Goal: Transaction & Acquisition: Obtain resource

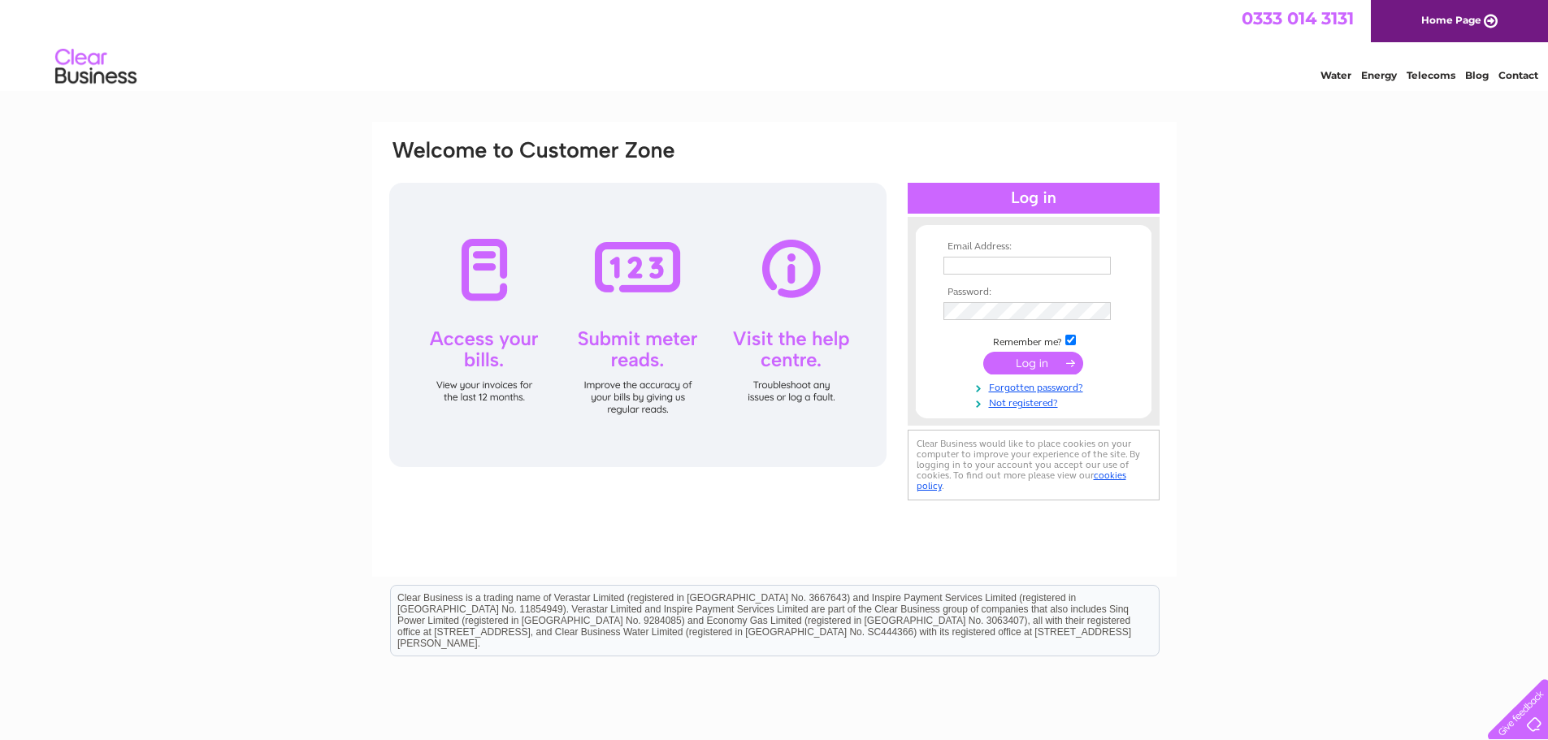
type input "[EMAIL_ADDRESS][DOMAIN_NAME]"
click at [1044, 362] on input "submit" at bounding box center [1033, 363] width 100 height 23
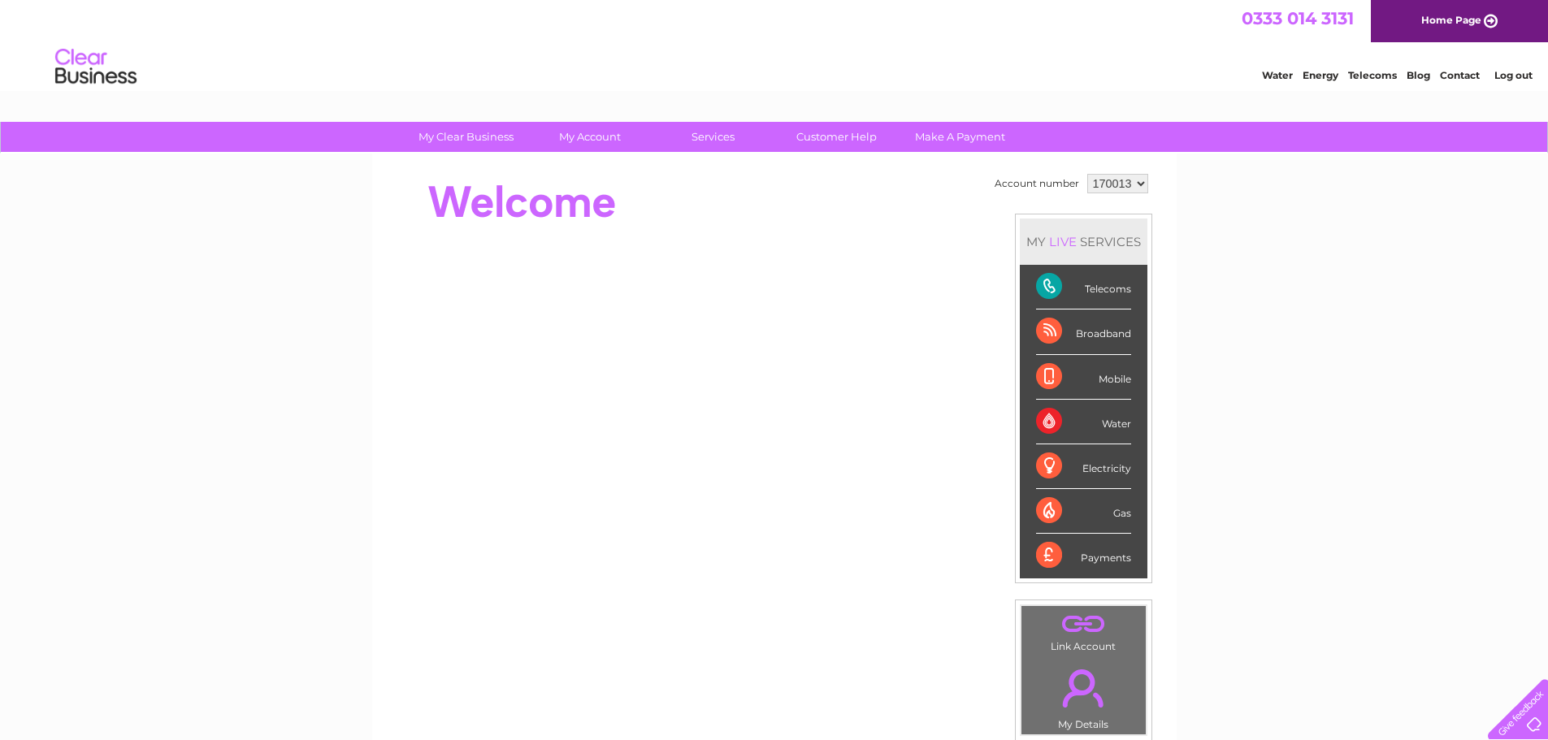
click at [1063, 284] on div "Telecoms" at bounding box center [1083, 287] width 95 height 45
click at [1050, 284] on div "Telecoms" at bounding box center [1083, 287] width 95 height 45
click at [1112, 288] on div "Telecoms" at bounding box center [1083, 287] width 95 height 45
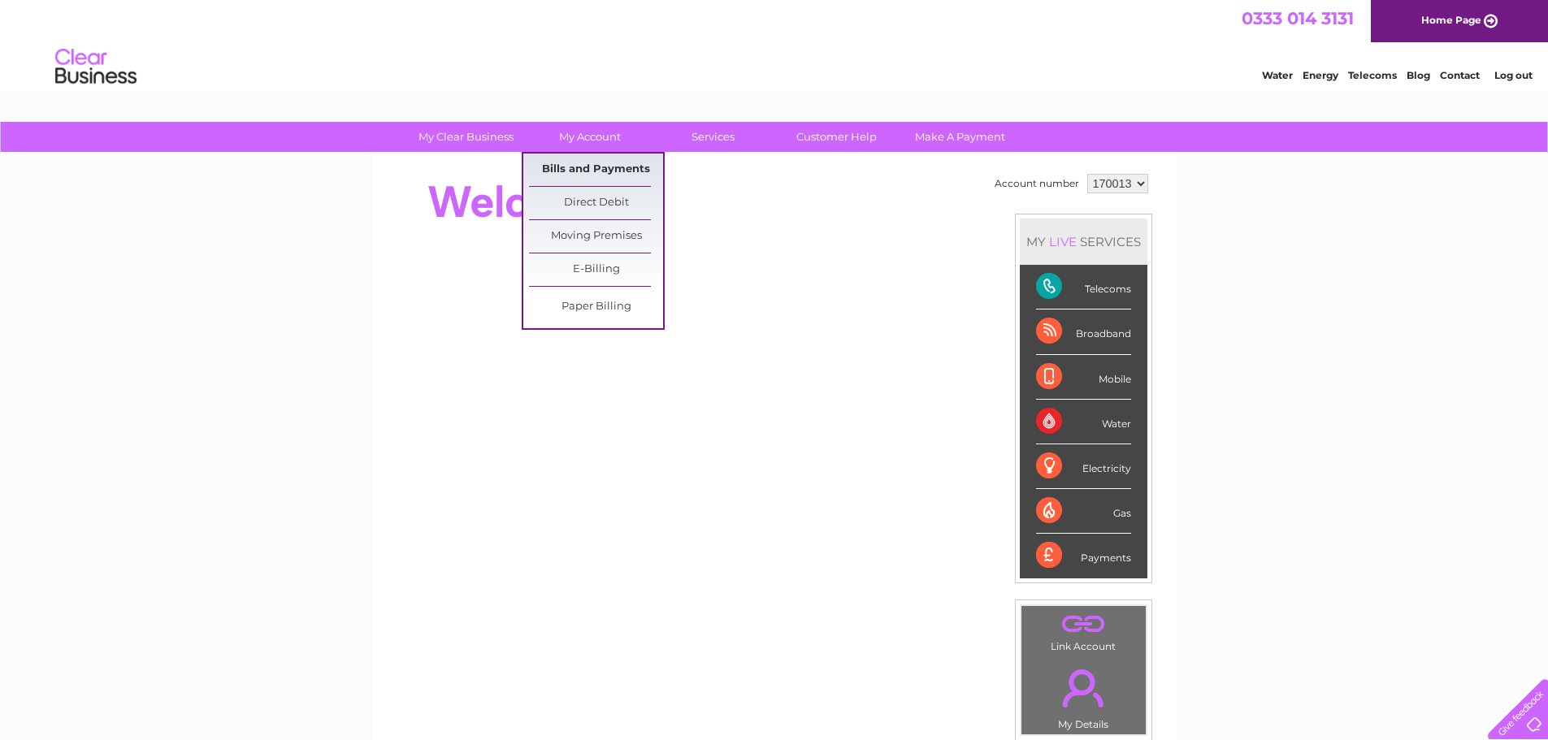
click at [587, 164] on link "Bills and Payments" at bounding box center [596, 170] width 134 height 32
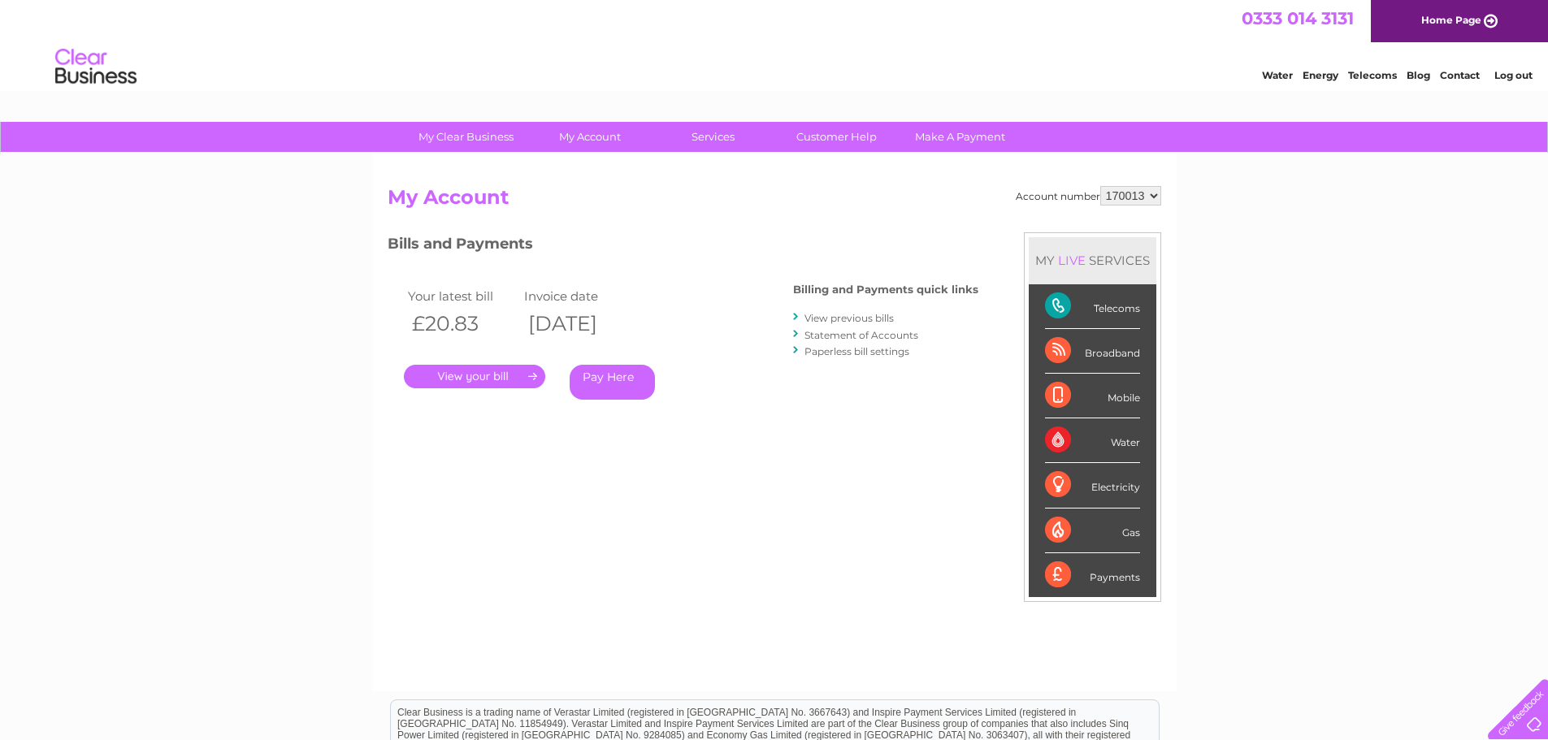
click at [470, 377] on link "." at bounding box center [474, 377] width 141 height 24
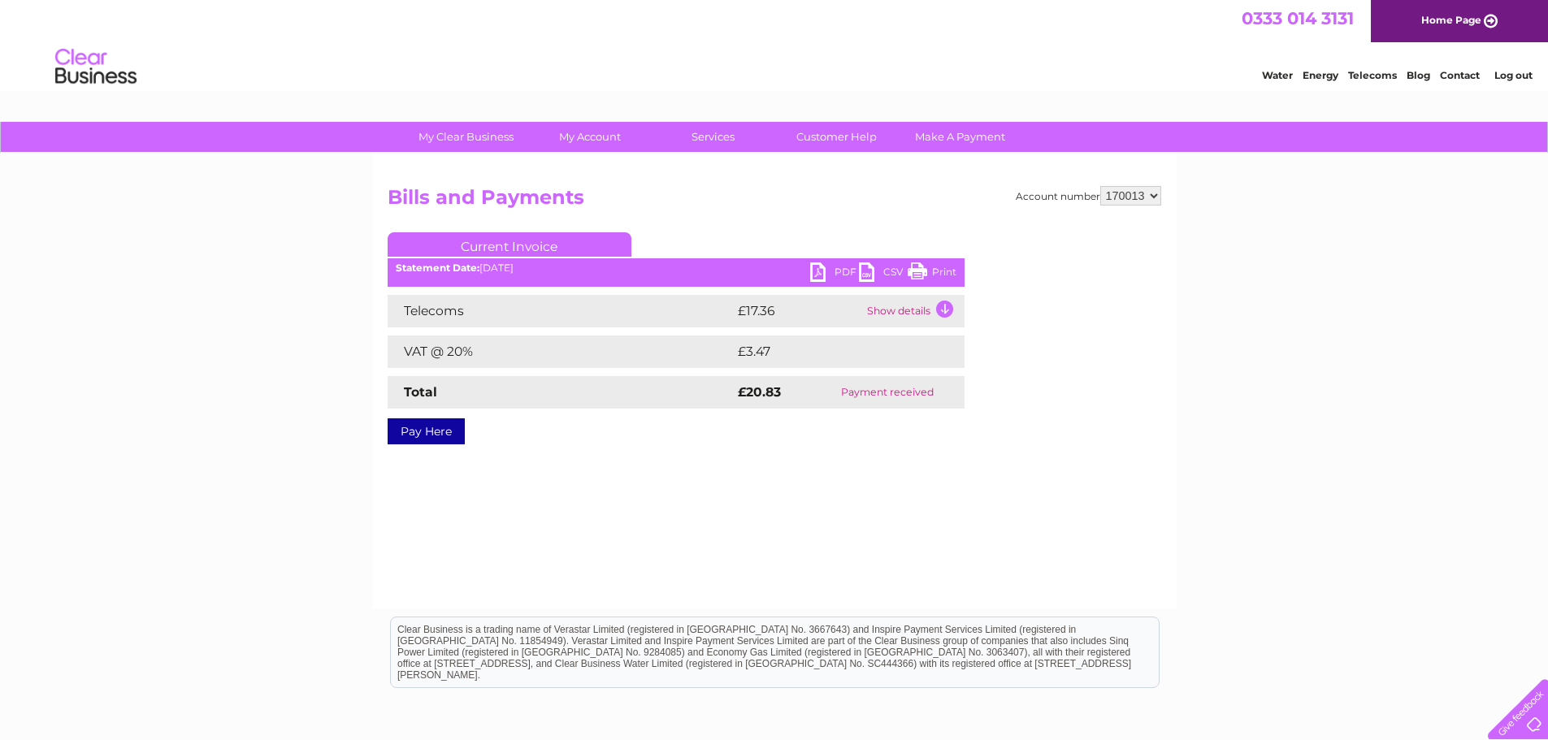
click at [867, 271] on link "CSV" at bounding box center [883, 274] width 49 height 24
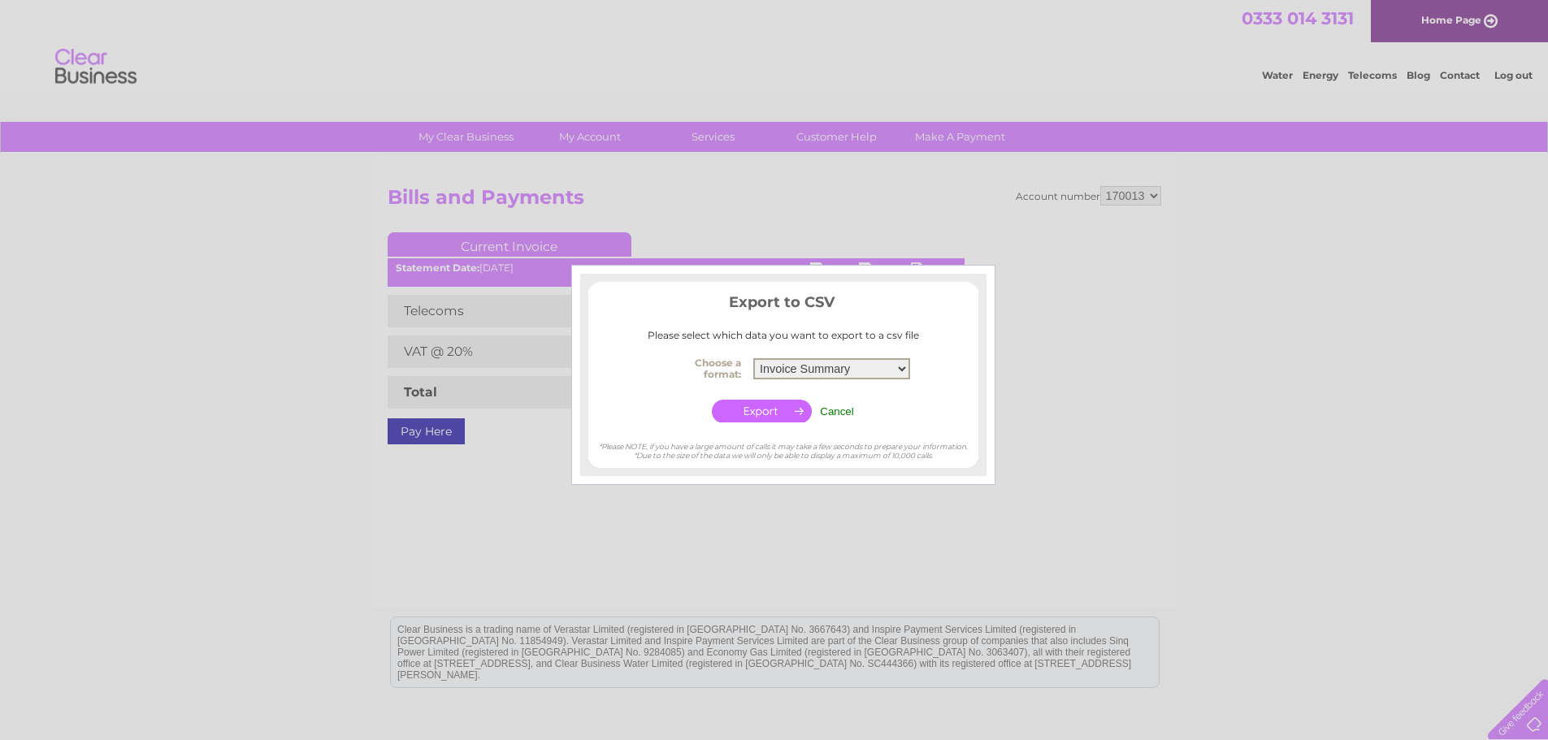
click at [902, 366] on select "Invoice Summary Telecoms Call Summary Service Charge Summary" at bounding box center [831, 368] width 157 height 21
click at [753, 358] on select "Invoice Summary Telecoms Call Summary Service Charge Summary" at bounding box center [831, 368] width 157 height 21
click at [840, 371] on select "Invoice Summary Telecoms Call Summary Service Charge Summary" at bounding box center [831, 368] width 157 height 21
click at [901, 363] on select "Invoice Summary Telecoms Call Summary Service Charge Summary" at bounding box center [831, 368] width 157 height 21
click at [1073, 336] on div at bounding box center [774, 370] width 1548 height 740
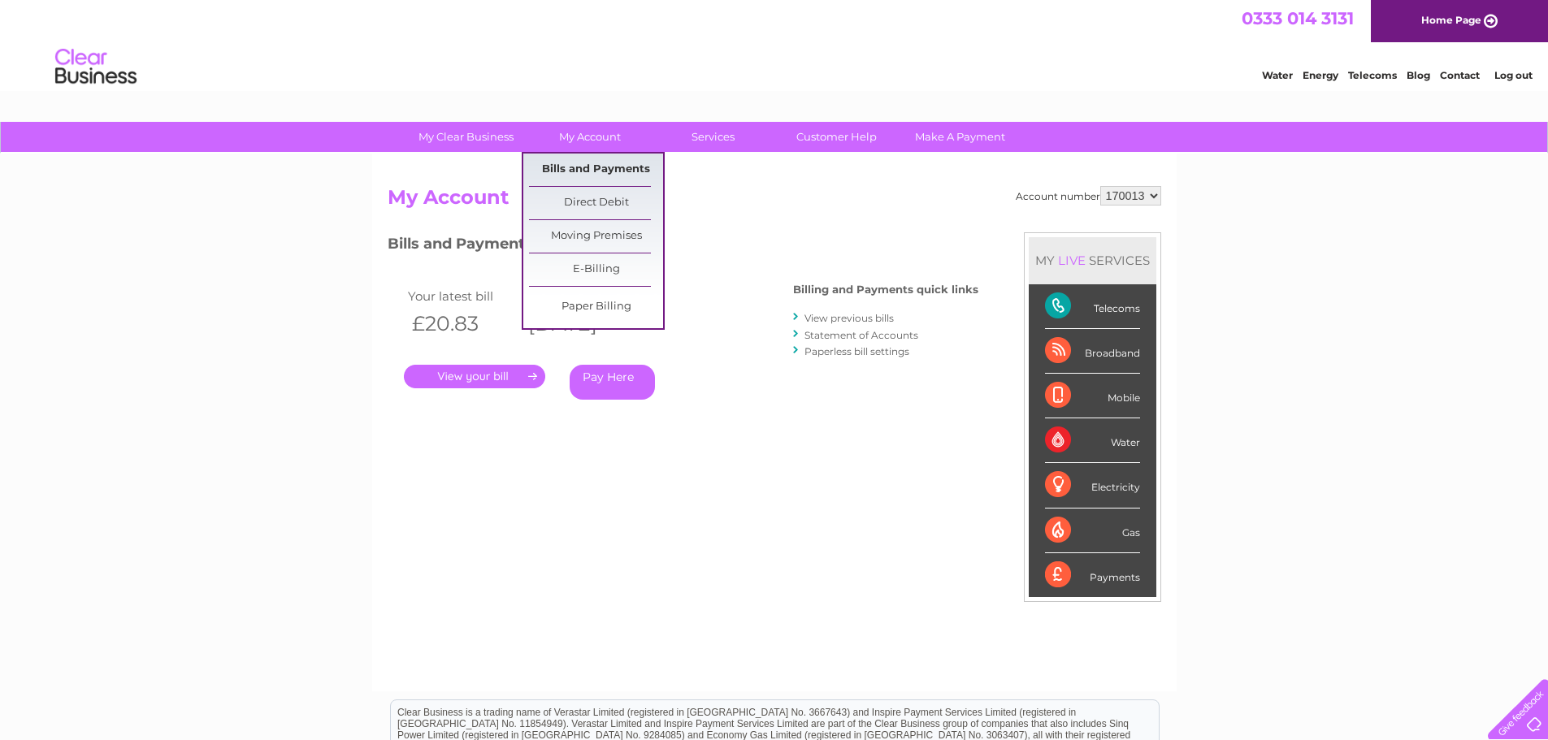
click at [583, 165] on link "Bills and Payments" at bounding box center [596, 170] width 134 height 32
click at [561, 165] on link "Bills and Payments" at bounding box center [596, 170] width 134 height 32
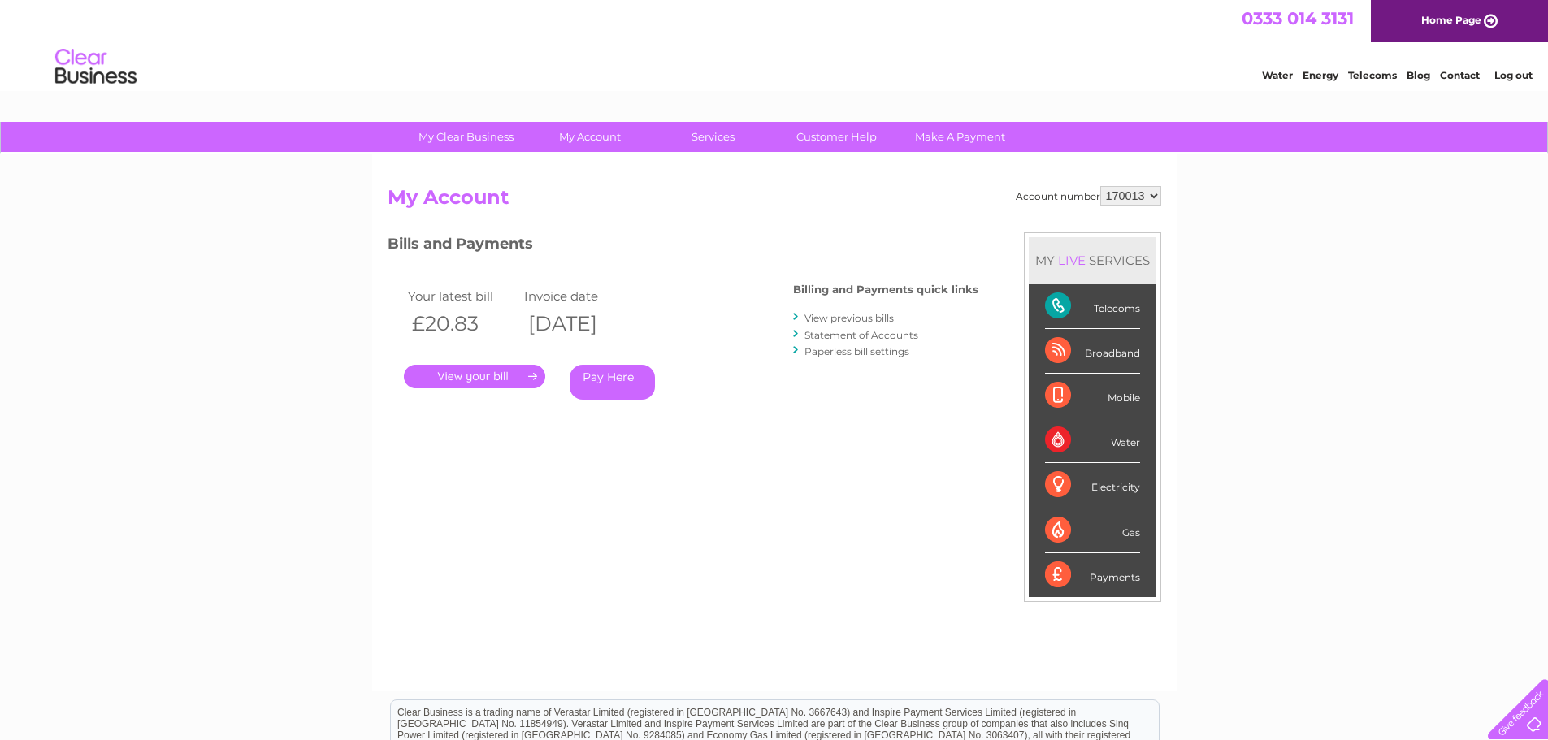
click at [484, 373] on link "." at bounding box center [474, 377] width 141 height 24
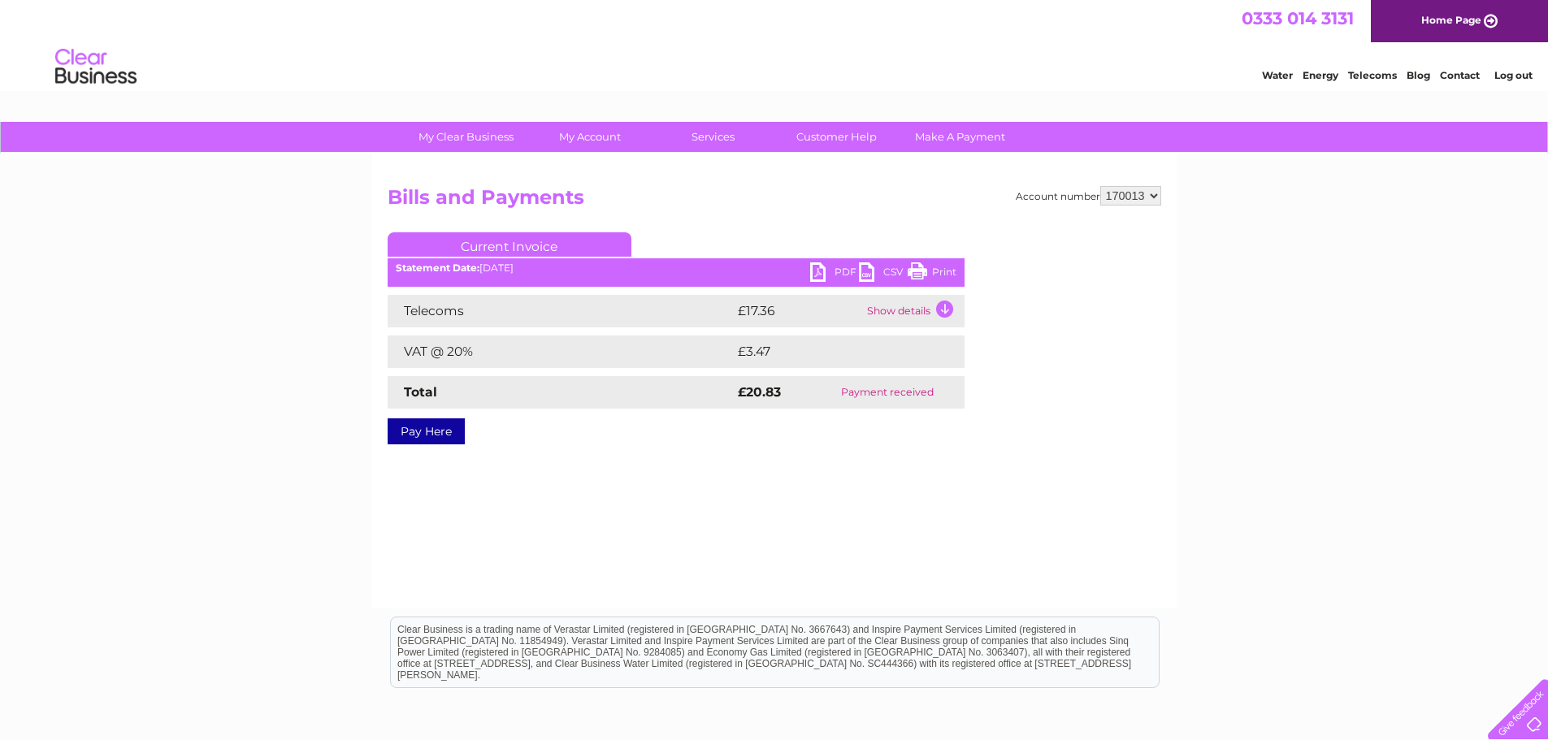
click at [915, 266] on link "Print" at bounding box center [931, 274] width 49 height 24
click at [822, 271] on link "PDF" at bounding box center [834, 274] width 49 height 24
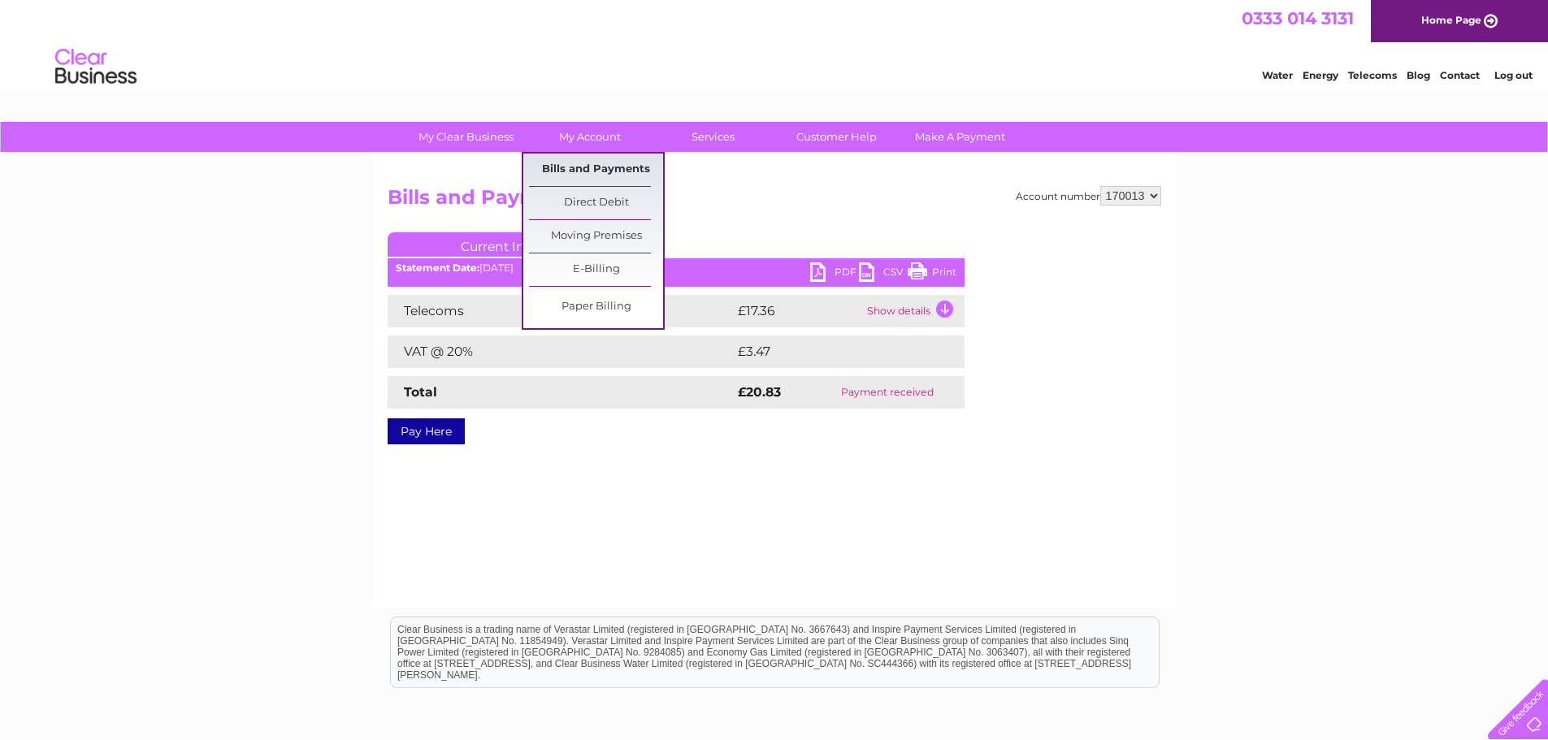
click at [582, 161] on link "Bills and Payments" at bounding box center [596, 170] width 134 height 32
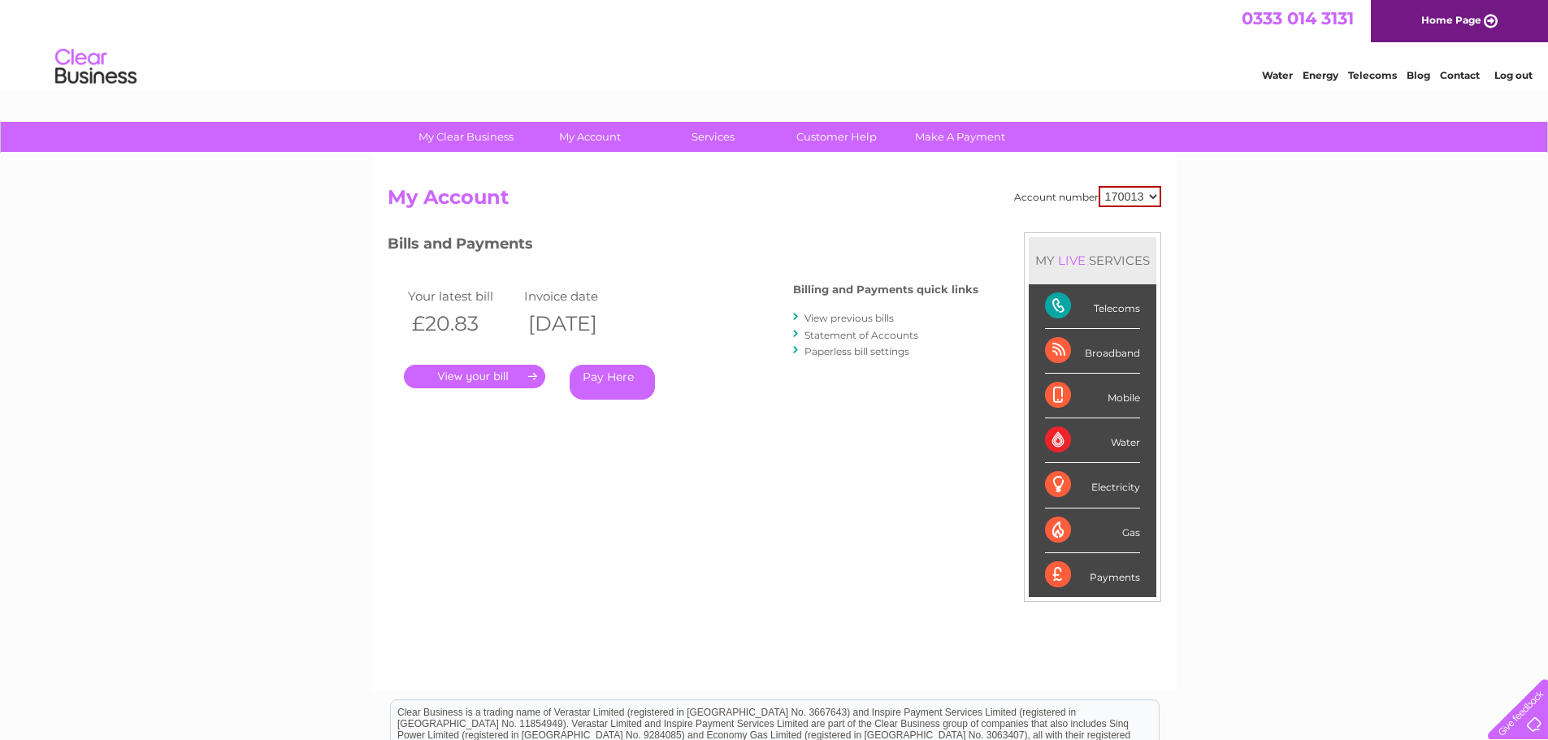
click at [836, 315] on link "View previous bills" at bounding box center [848, 318] width 89 height 12
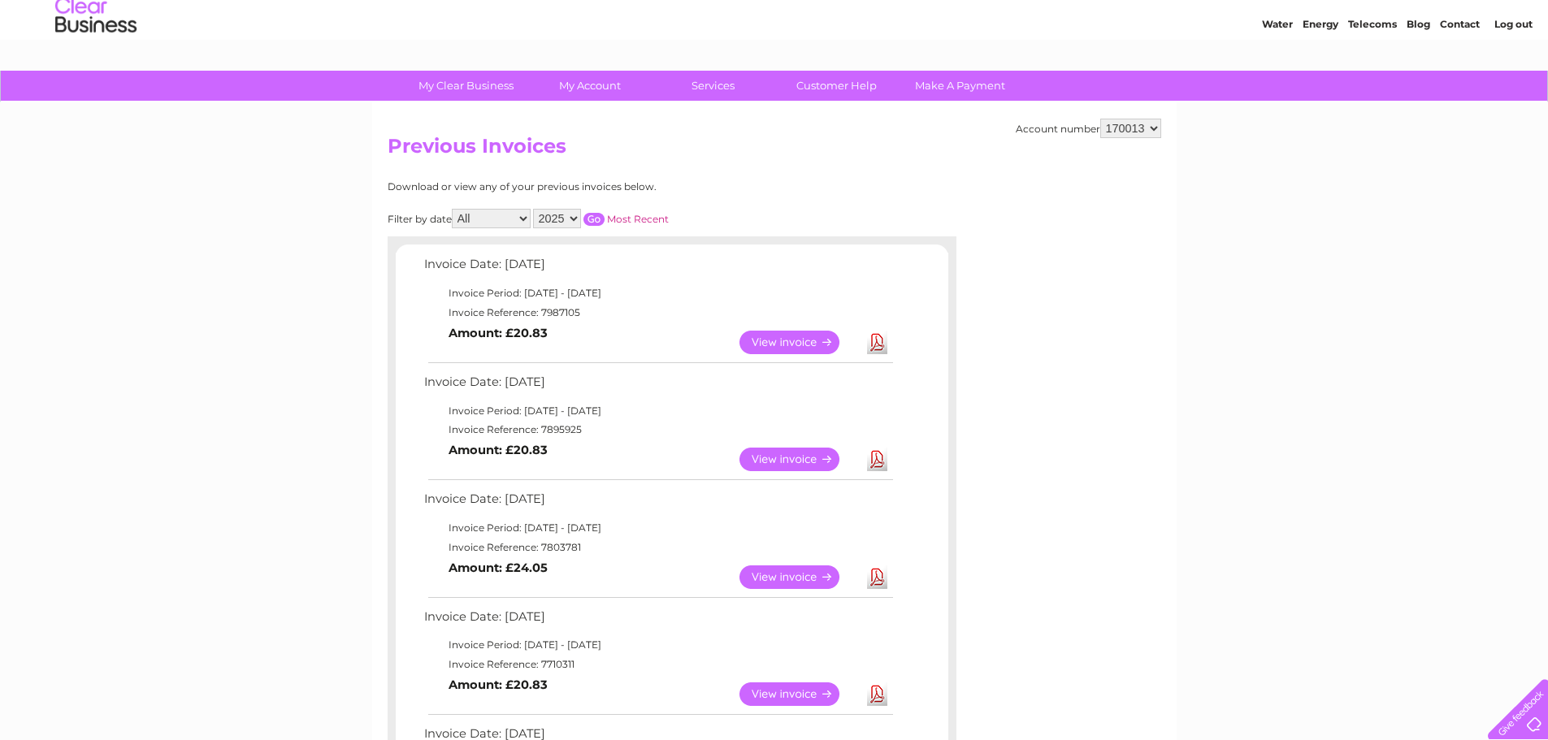
scroll to position [162, 0]
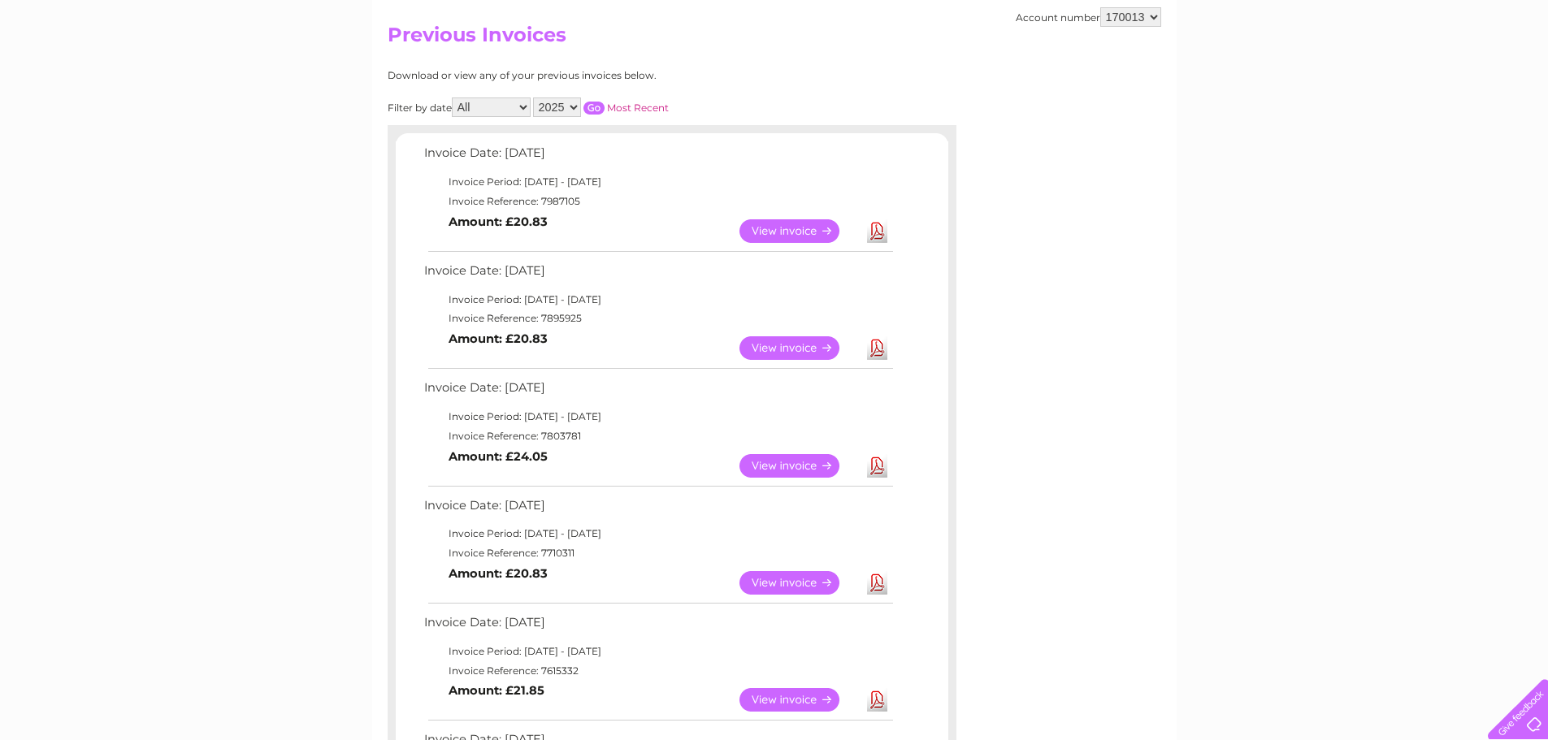
click at [798, 349] on link "View" at bounding box center [798, 348] width 119 height 24
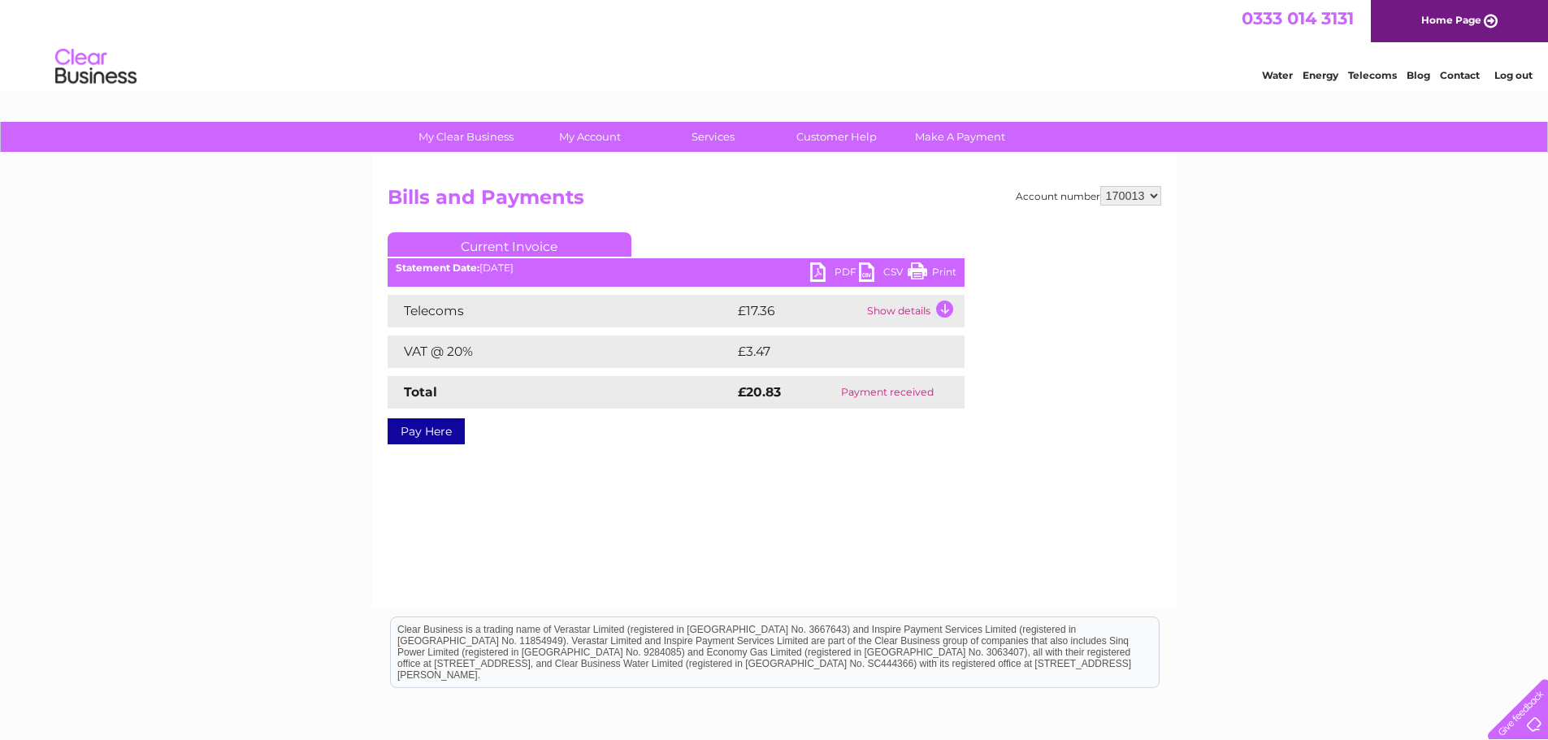
click at [812, 271] on link "PDF" at bounding box center [834, 274] width 49 height 24
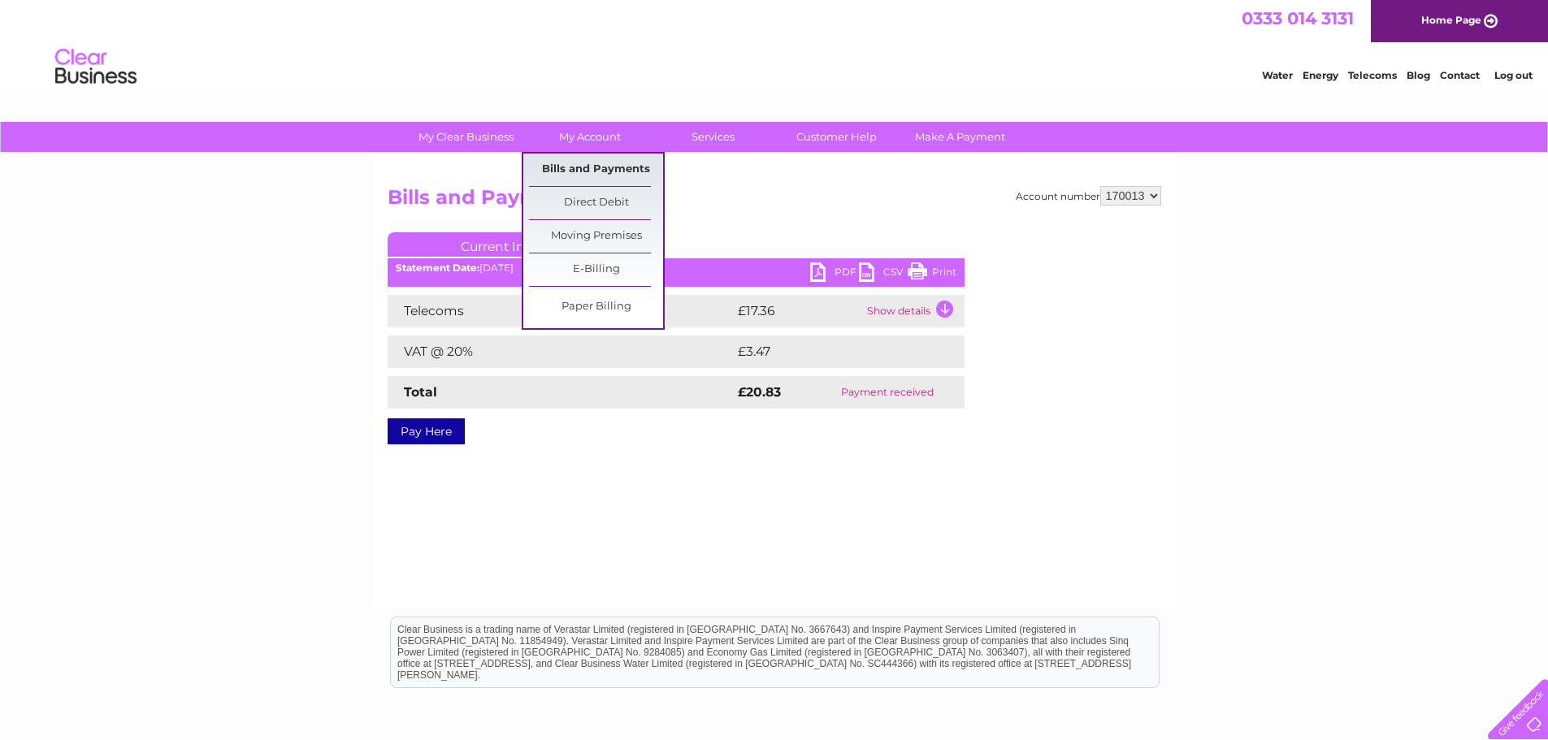
click at [596, 169] on link "Bills and Payments" at bounding box center [596, 170] width 134 height 32
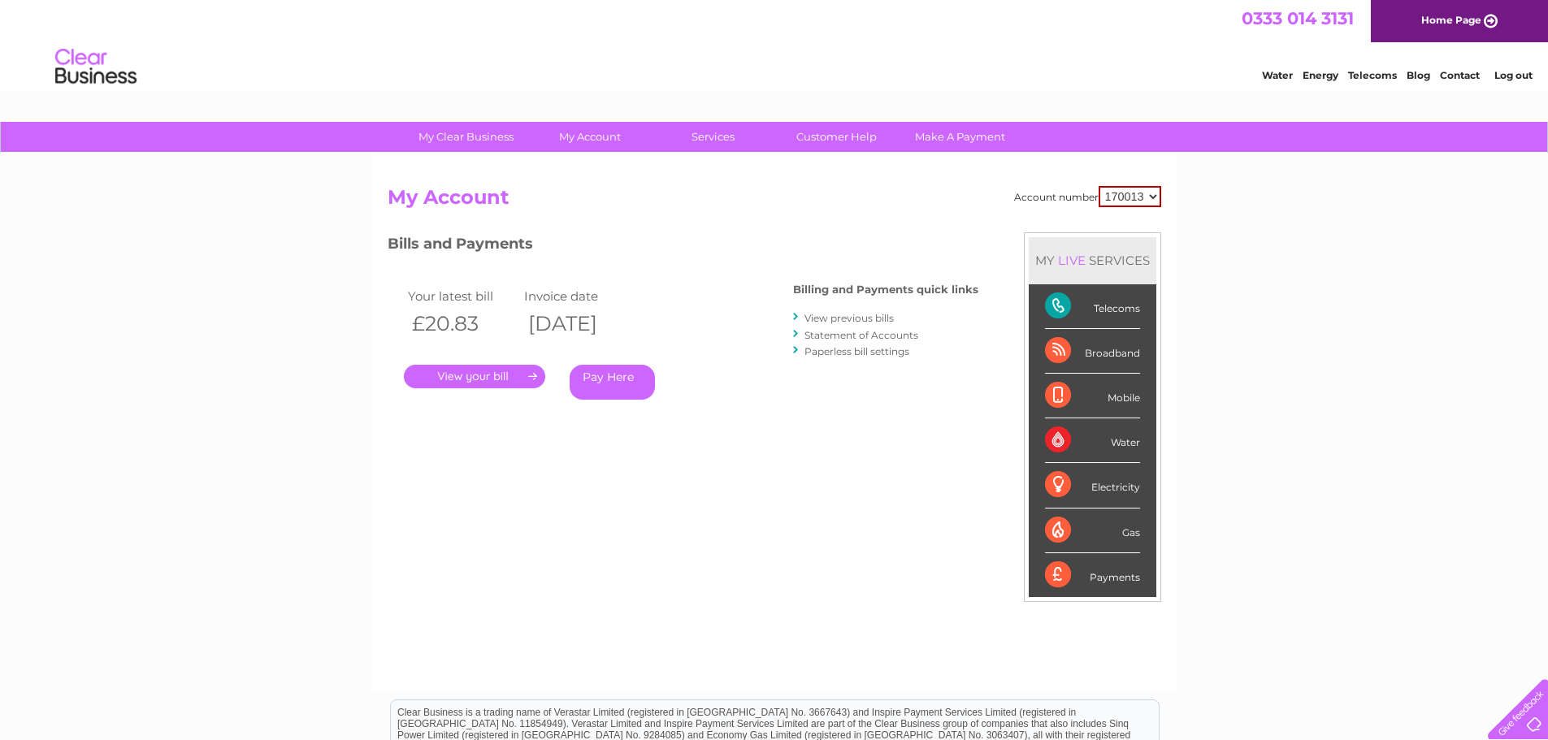
click at [851, 317] on link "View previous bills" at bounding box center [848, 318] width 89 height 12
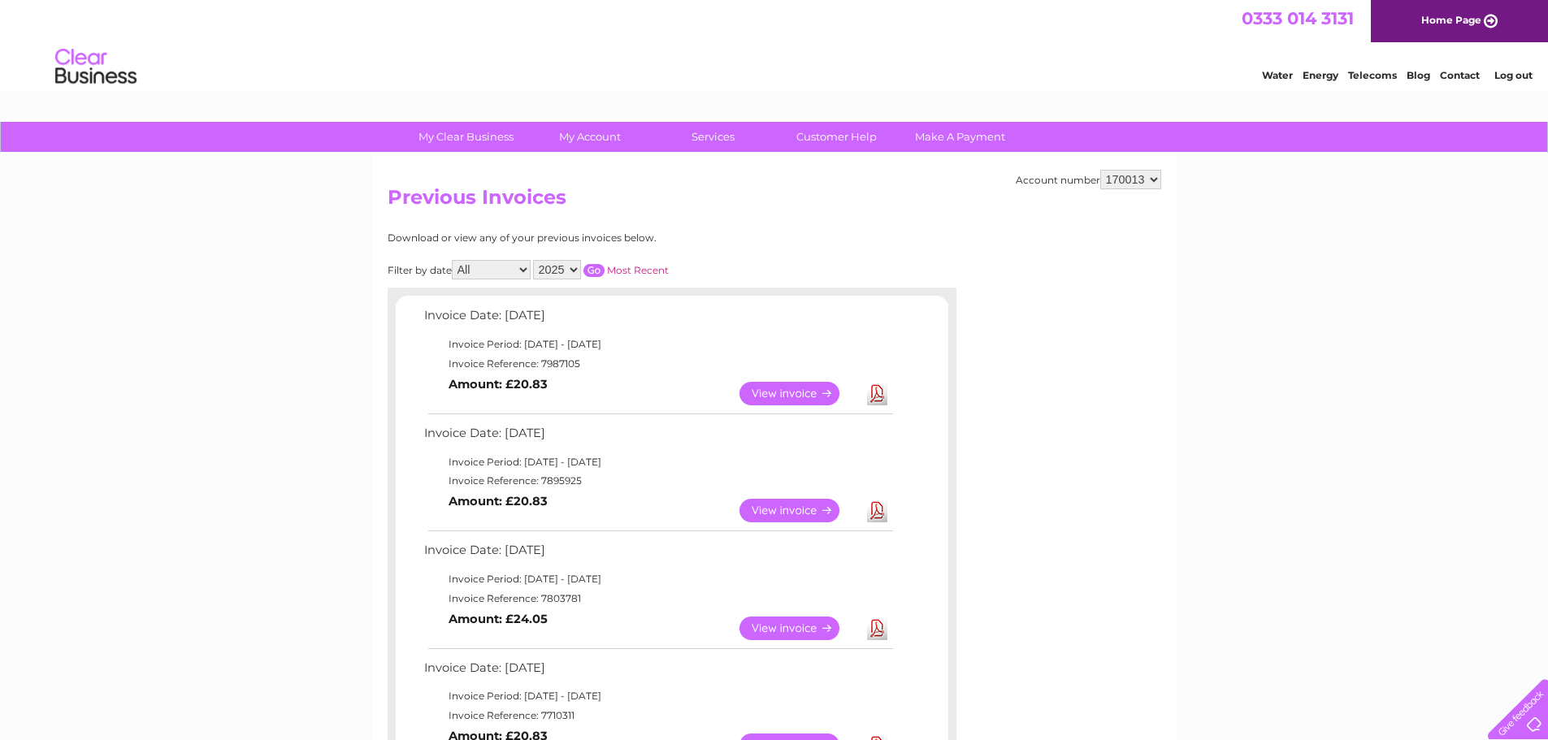
click at [786, 626] on link "View" at bounding box center [798, 629] width 119 height 24
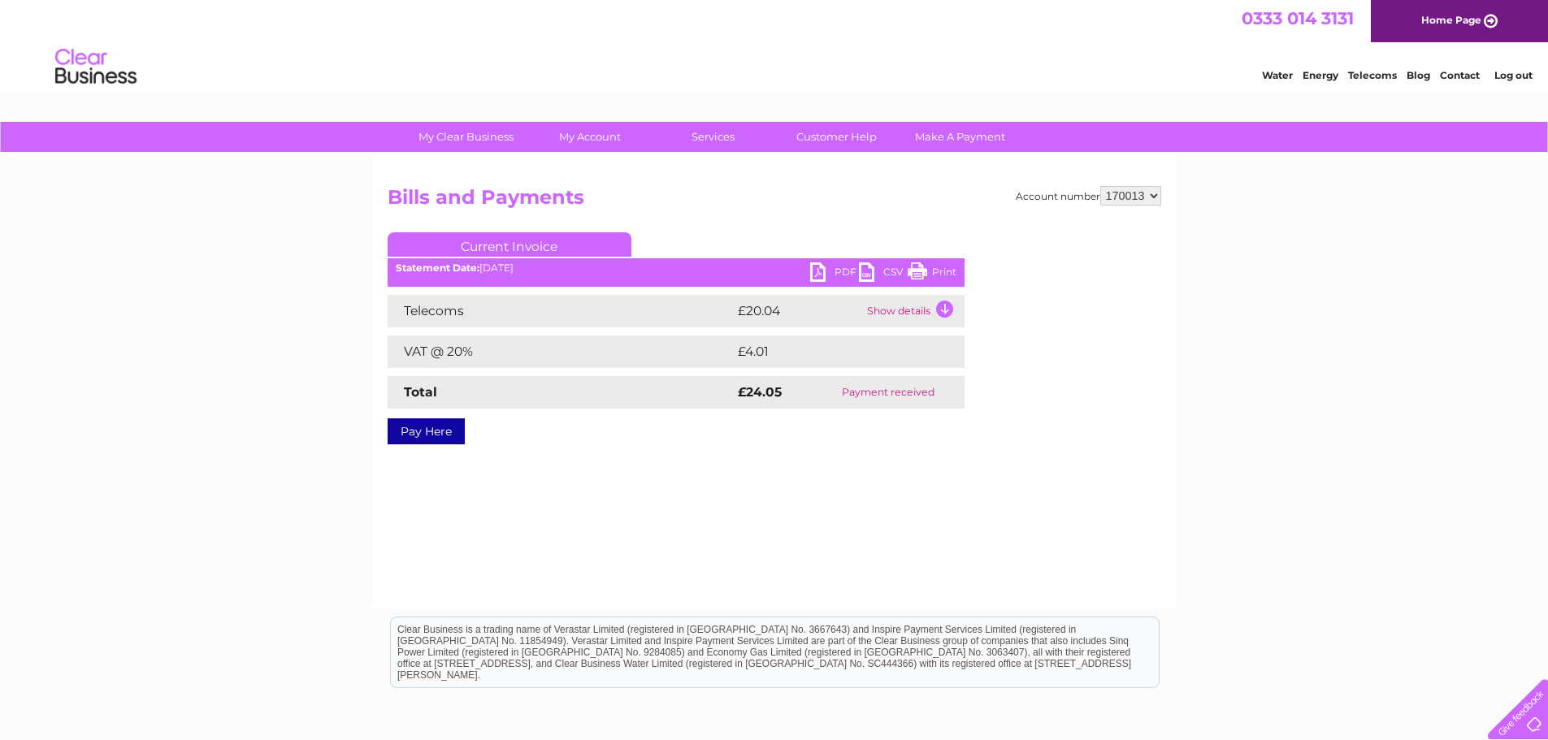
click at [819, 272] on link "PDF" at bounding box center [834, 274] width 49 height 24
